Goal: Task Accomplishment & Management: Use online tool/utility

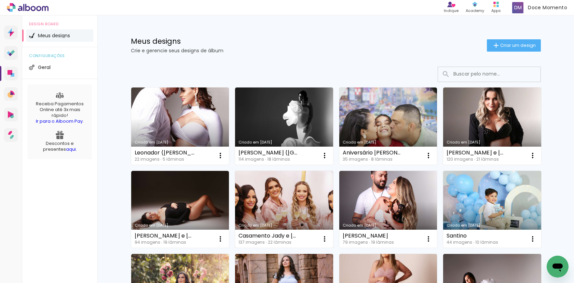
click at [257, 189] on link "Criado em [DATE]" at bounding box center [284, 209] width 98 height 77
